Goal: Check status: Check status

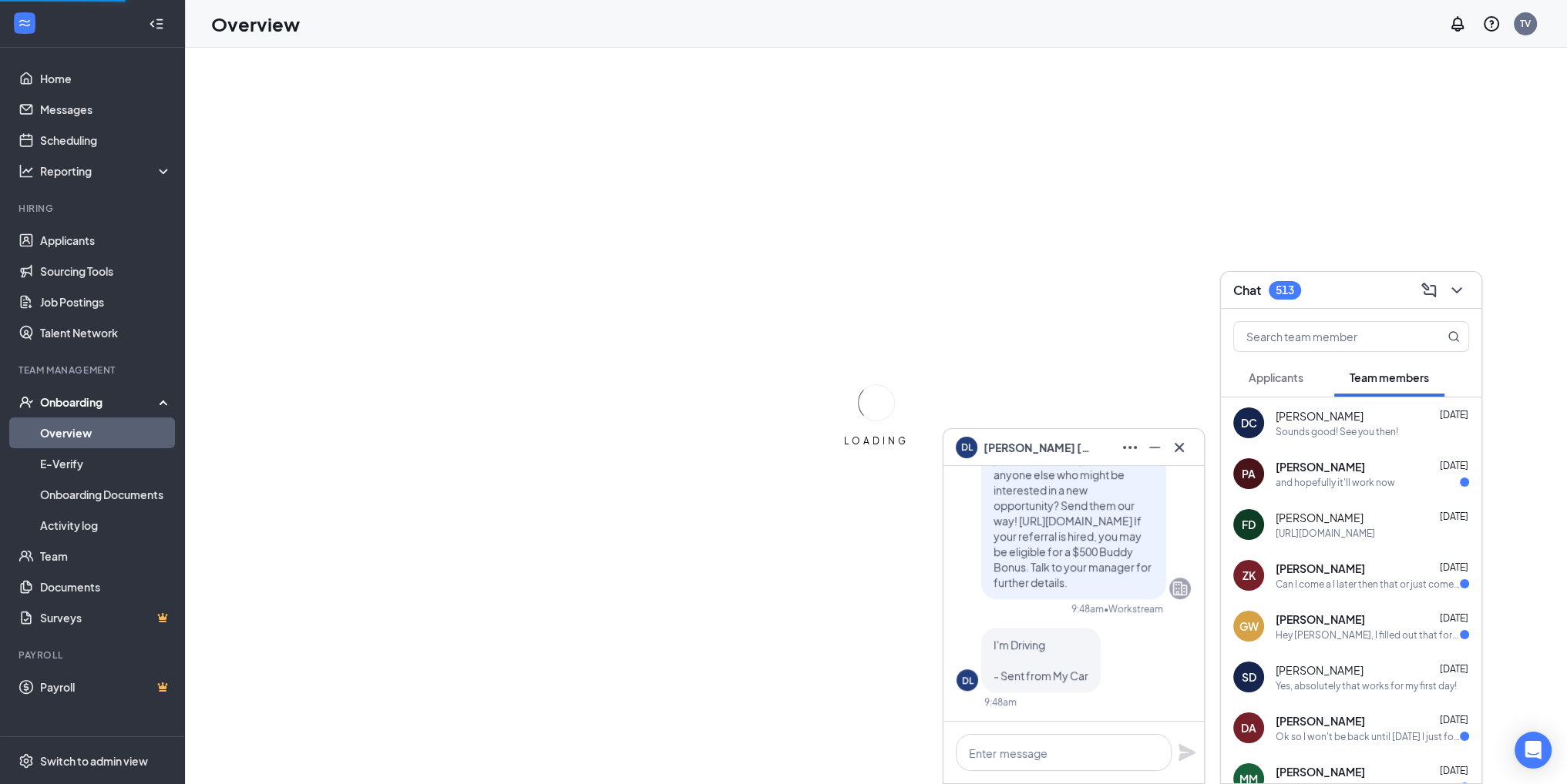
click at [1183, 450] on icon "Cross" at bounding box center [1179, 447] width 18 height 18
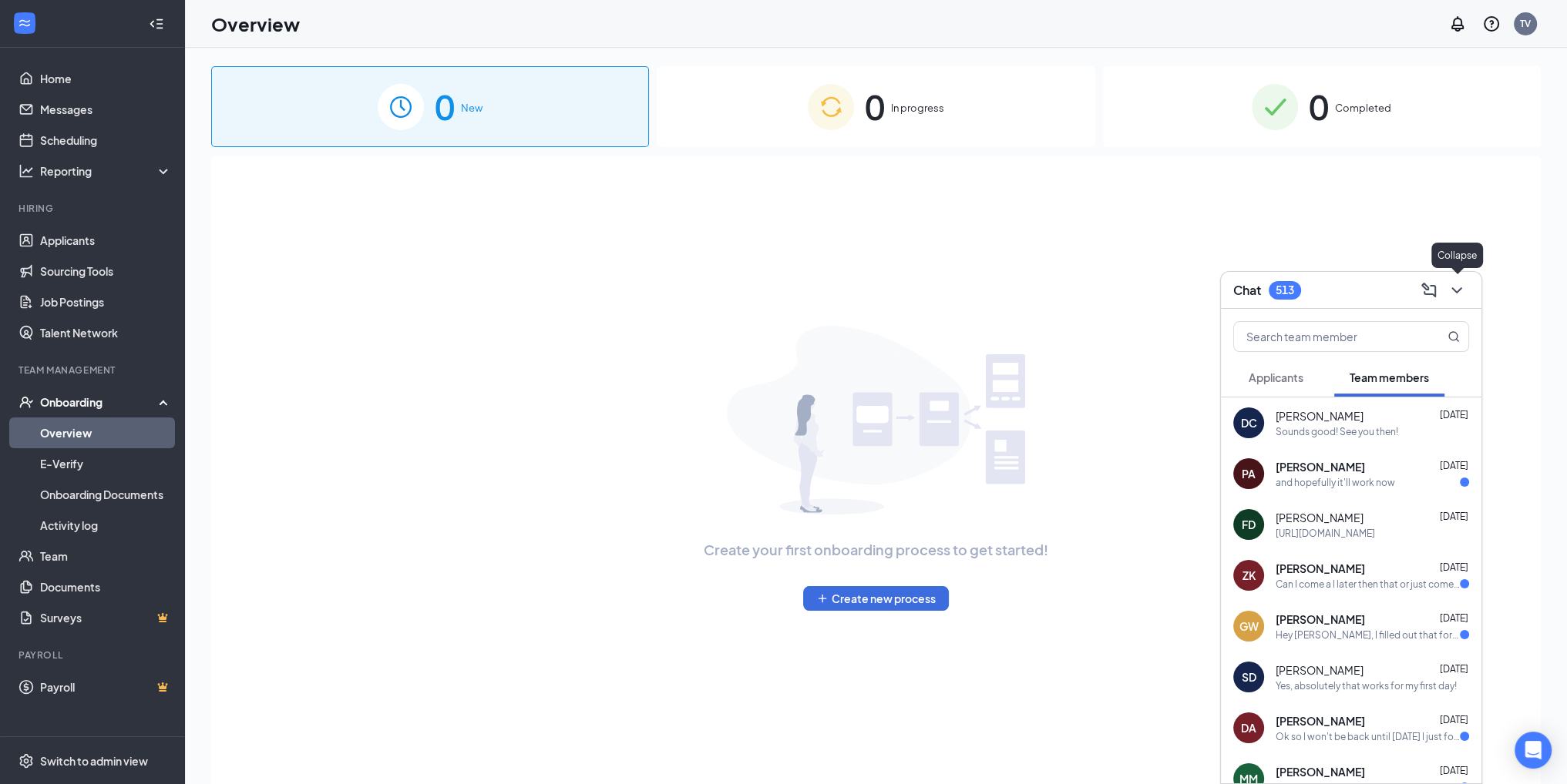
click at [1463, 293] on icon "ChevronDown" at bounding box center [1457, 290] width 18 height 18
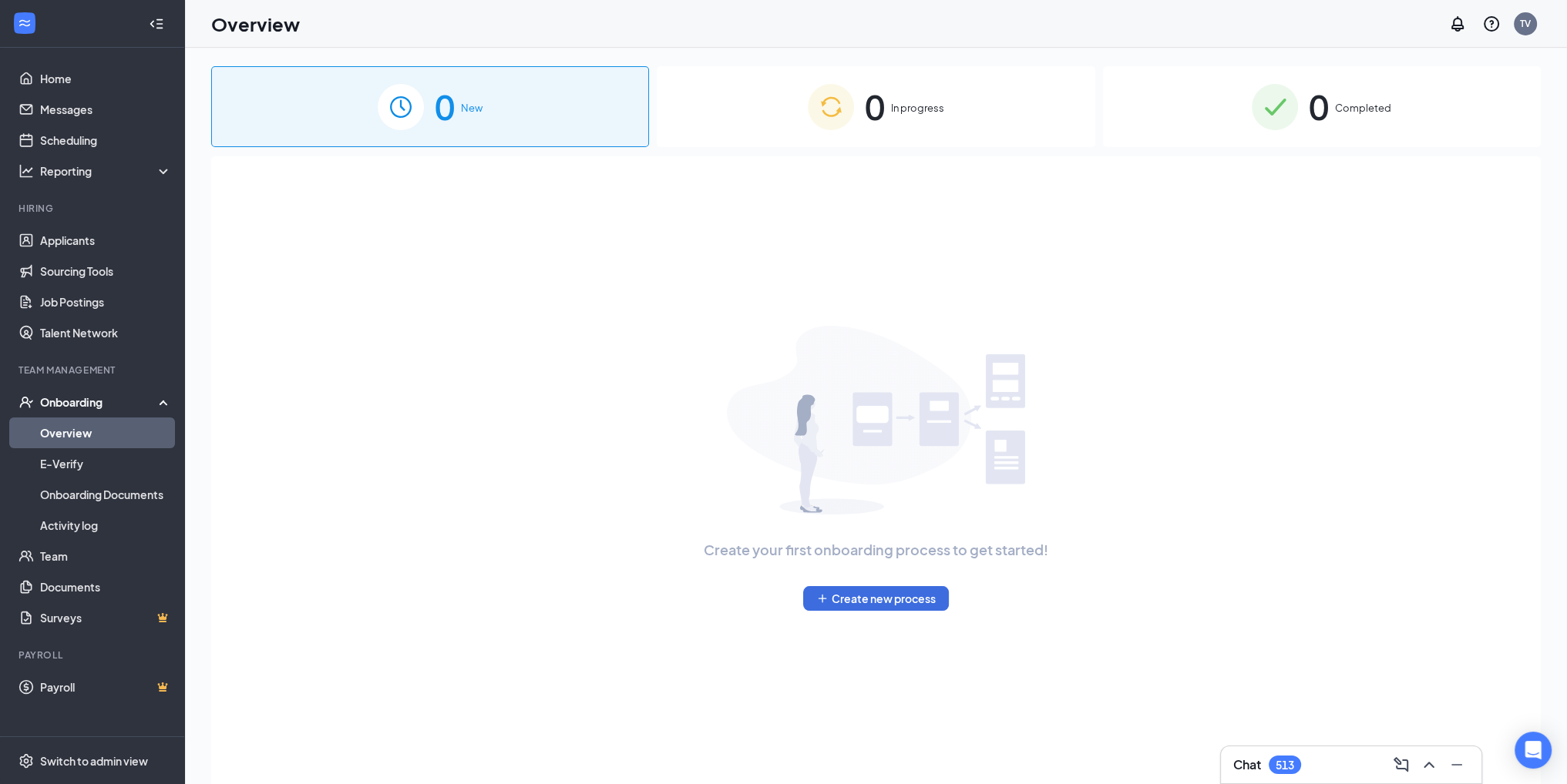
click at [903, 107] on span "In progress" at bounding box center [917, 107] width 53 height 15
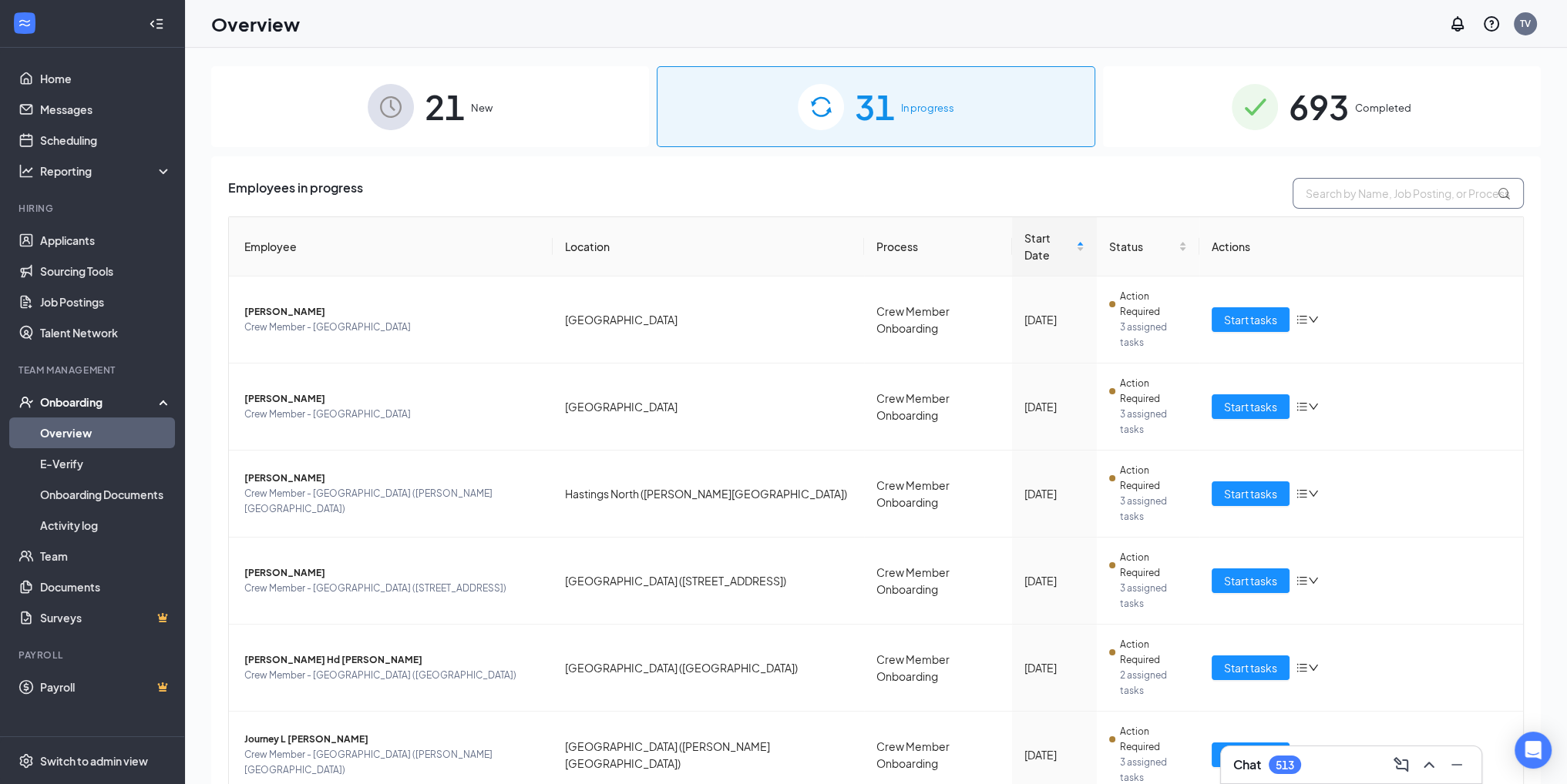
click at [1382, 189] on input "text" at bounding box center [1408, 193] width 231 height 31
type input "[PERSON_NAME]"
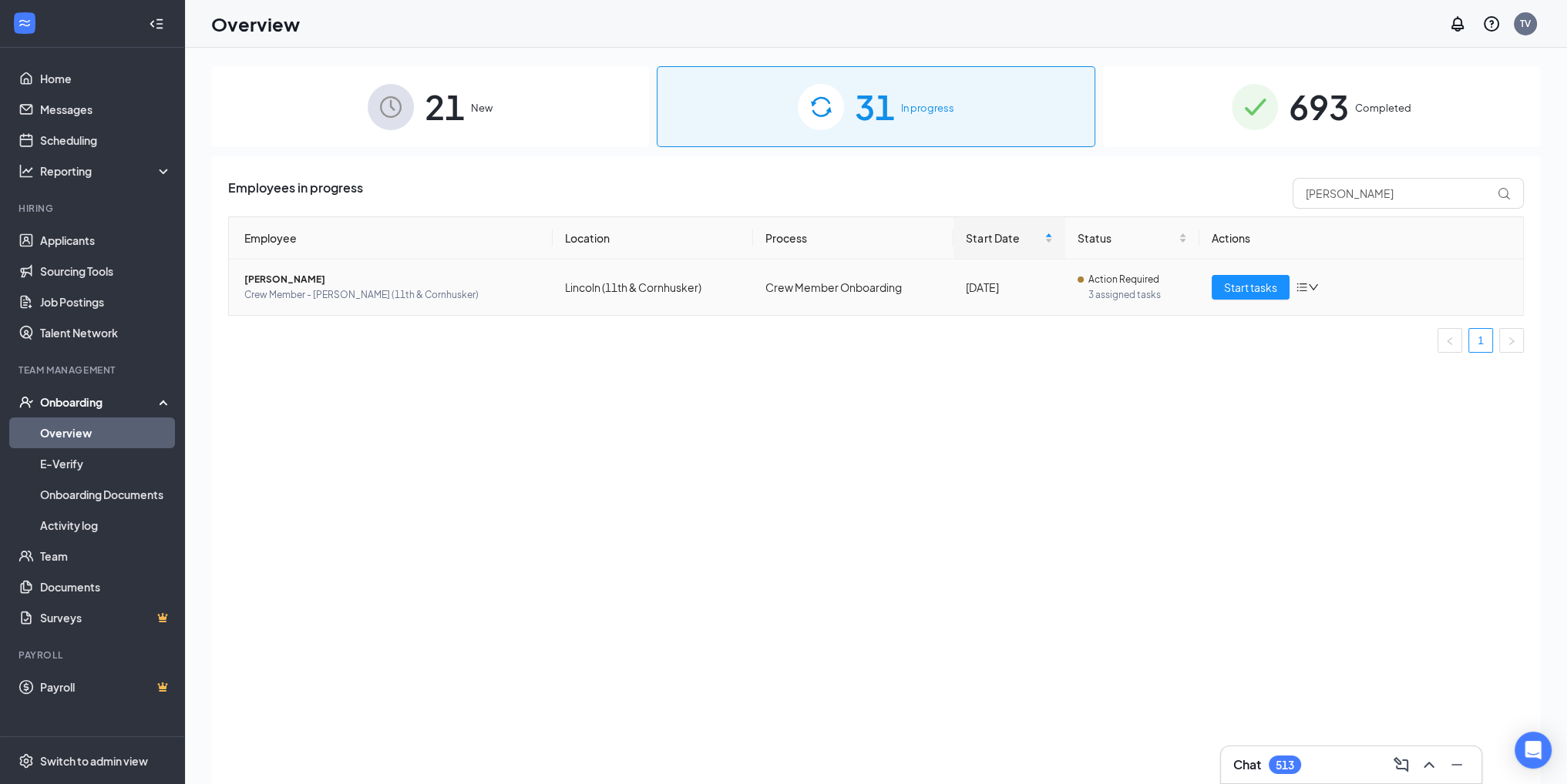
click at [325, 297] on span "Crew Member - [PERSON_NAME] (11th & Cornhusker)" at bounding box center [392, 295] width 296 height 15
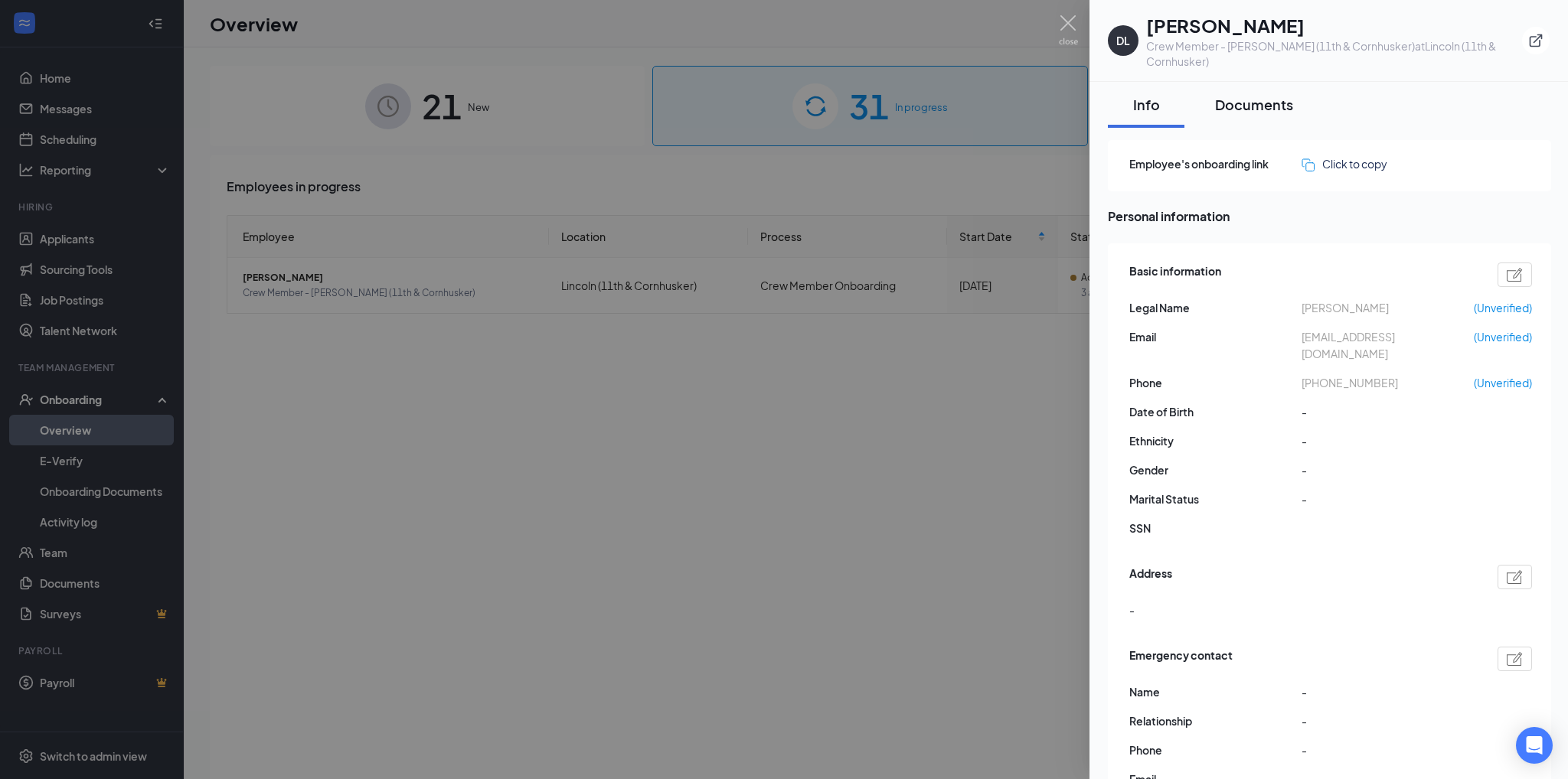
click at [1256, 95] on div "Documents" at bounding box center [1254, 104] width 78 height 19
